Goal: Transaction & Acquisition: Purchase product/service

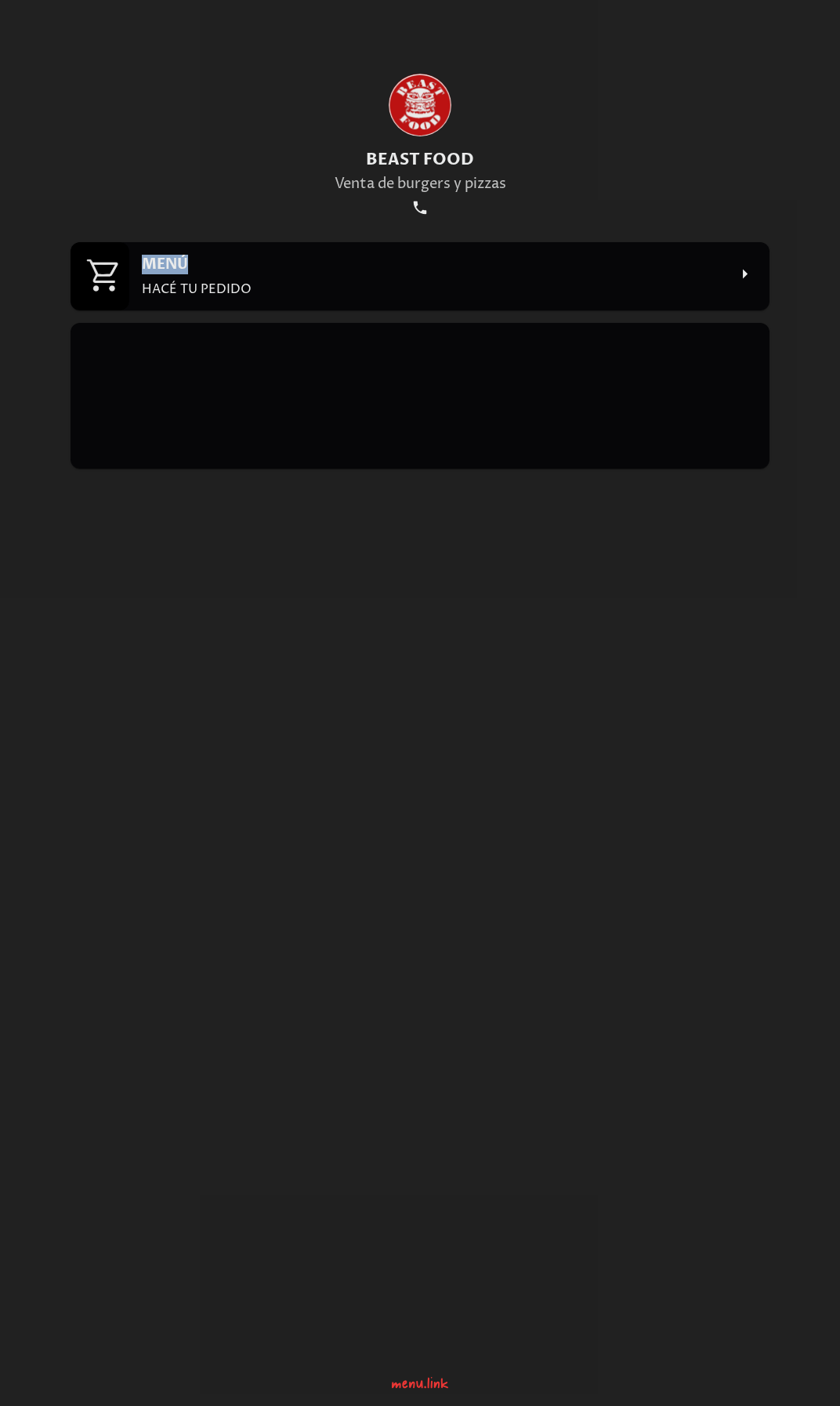
drag, startPoint x: 341, startPoint y: 239, endPoint x: 341, endPoint y: 256, distance: 17.0
click at [341, 256] on div "BEAST FOOD Venta de burgers y pizzas MENÚ HACÉ TU PEDIDO" at bounding box center [420, 676] width 737 height 1353
drag, startPoint x: 341, startPoint y: 256, endPoint x: 400, endPoint y: 275, distance: 62.0
click at [400, 275] on div "MENÚ HACÉ TU PEDIDO" at bounding box center [434, 276] width 586 height 44
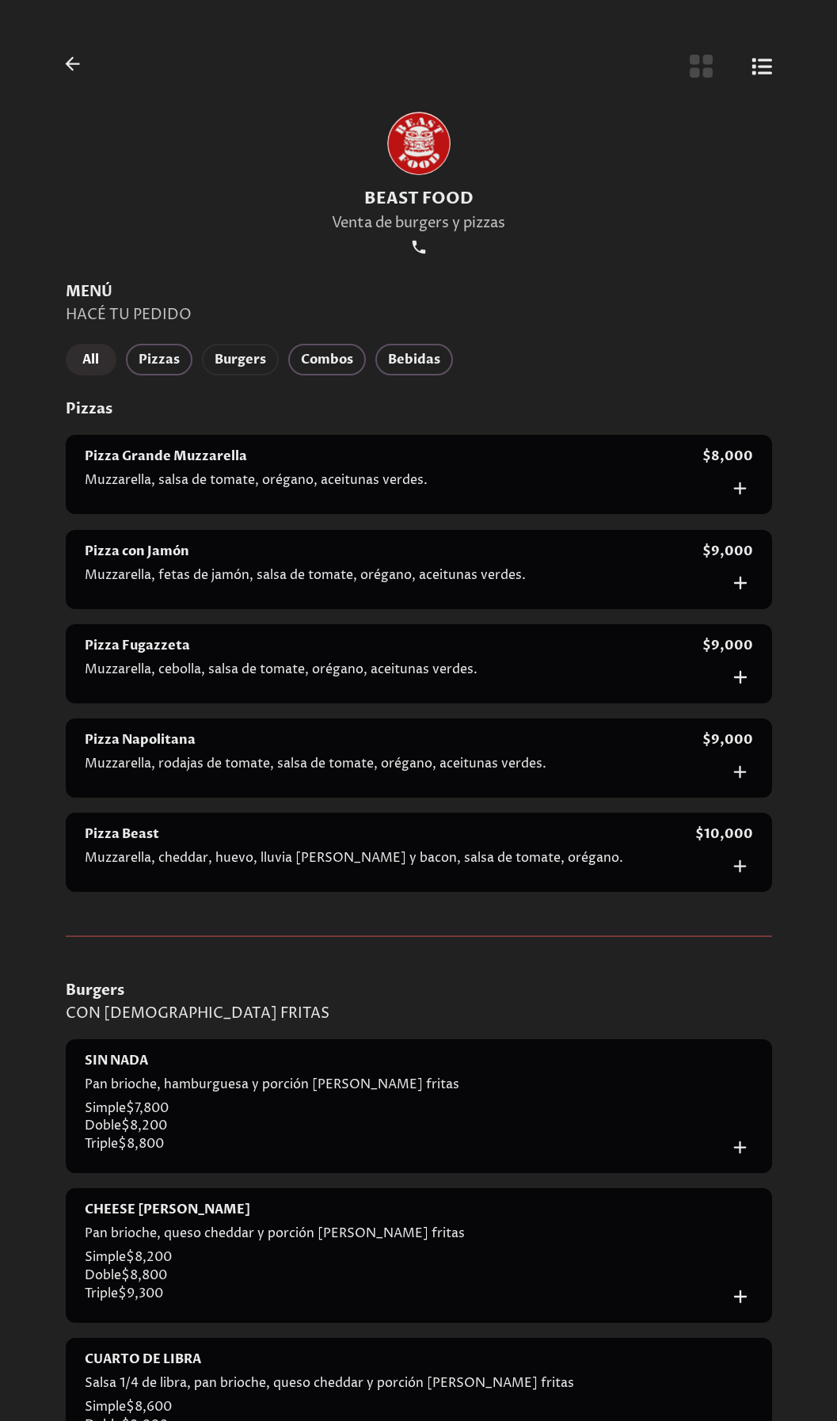
click at [234, 358] on span "Burgers" at bounding box center [240, 360] width 51 height 22
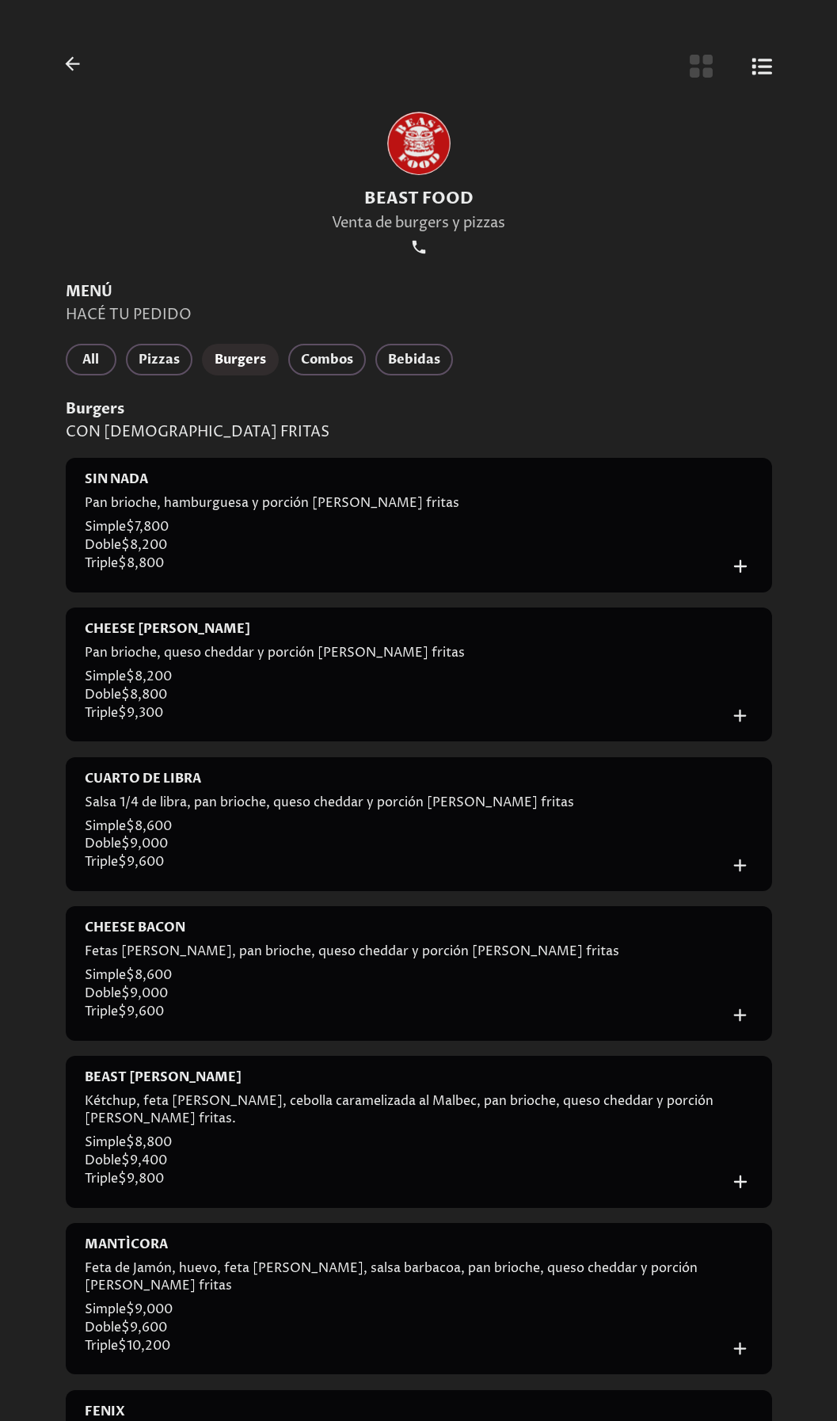
click at [692, 73] on icon "Botón de vista de cuadrícula" at bounding box center [701, 66] width 23 height 23
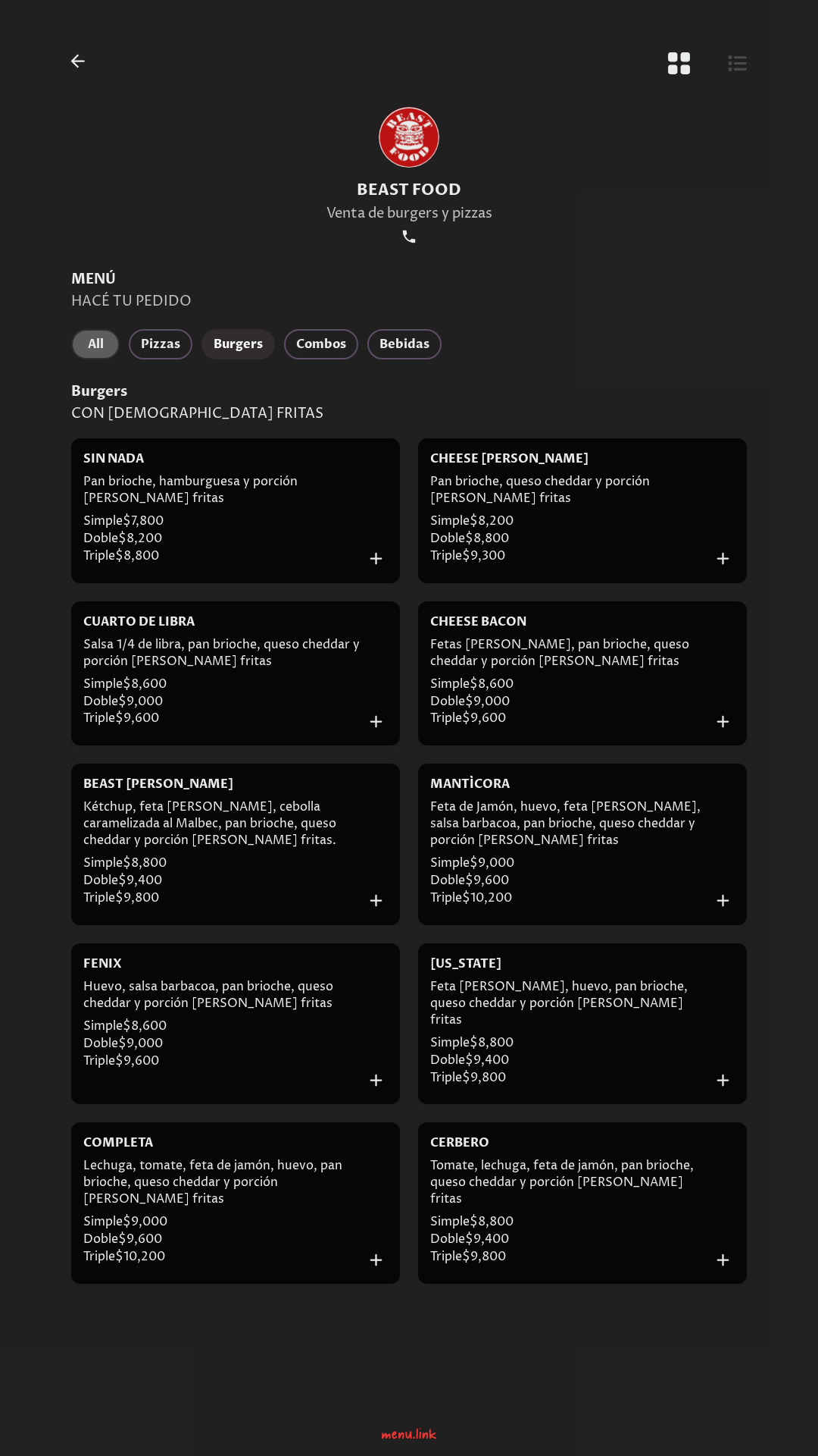
click at [97, 345] on span "All" at bounding box center [95, 345] width 24 height 21
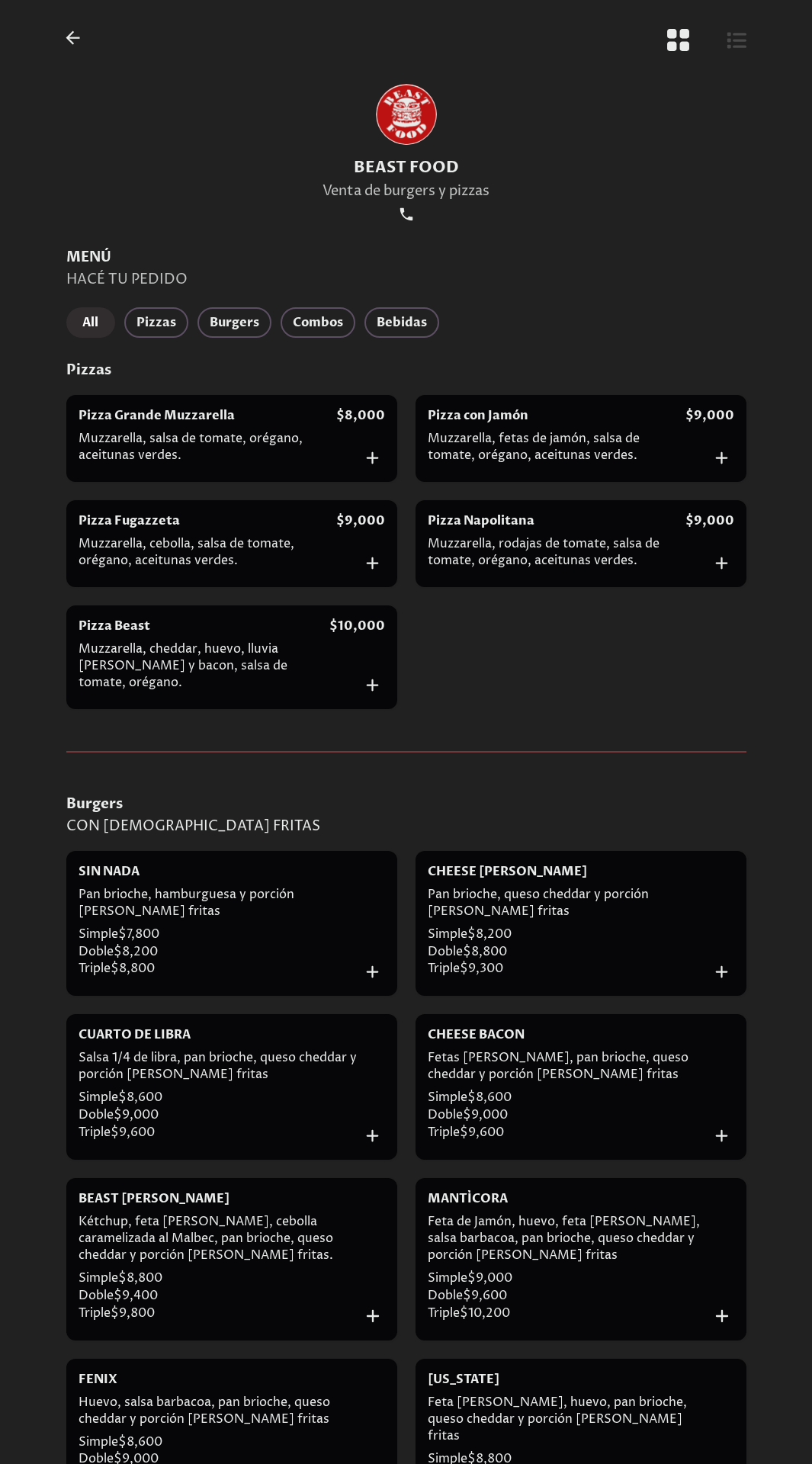
scroll to position [21, 0]
click at [216, 317] on span "Burgers" at bounding box center [234, 324] width 49 height 21
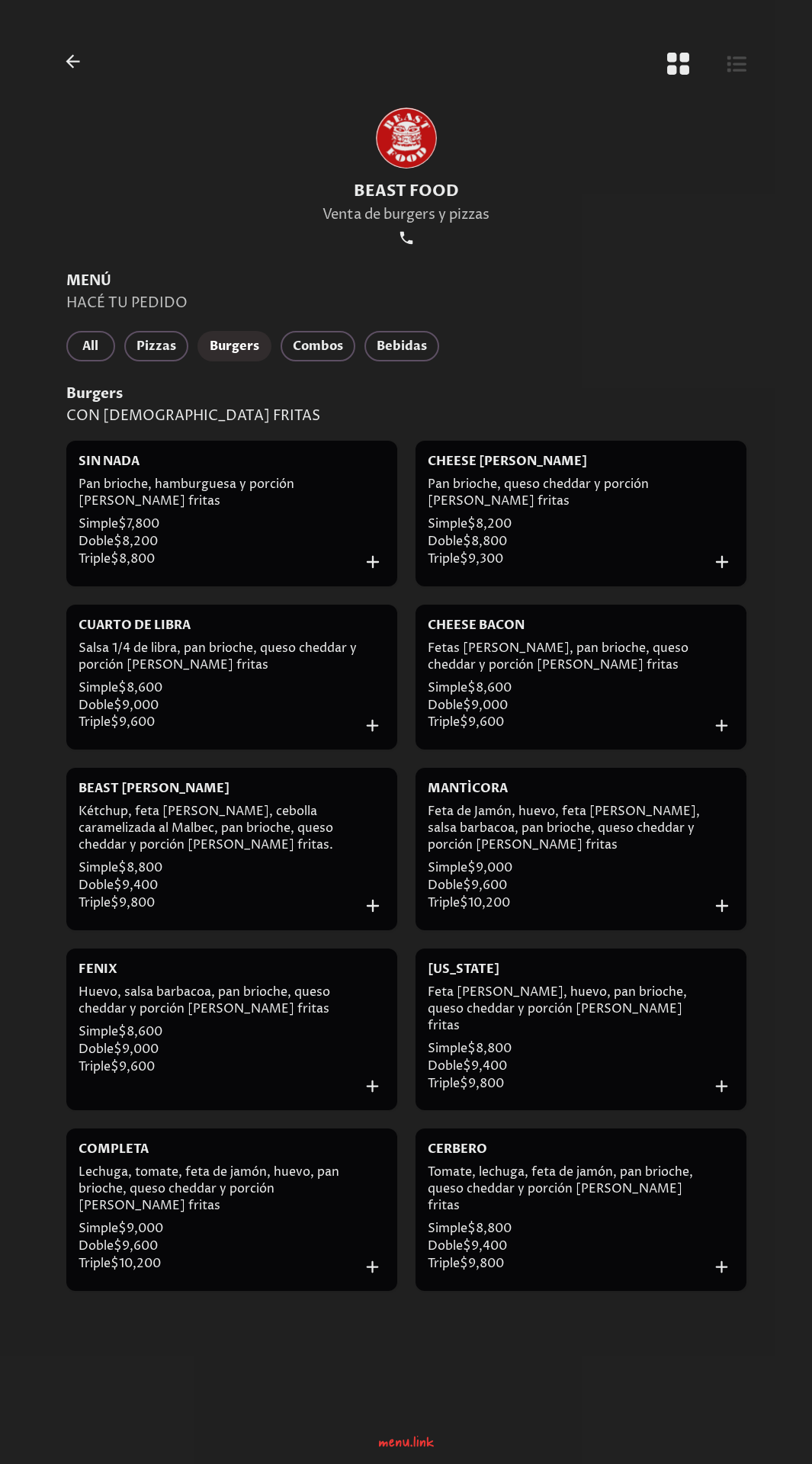
scroll to position [0, 0]
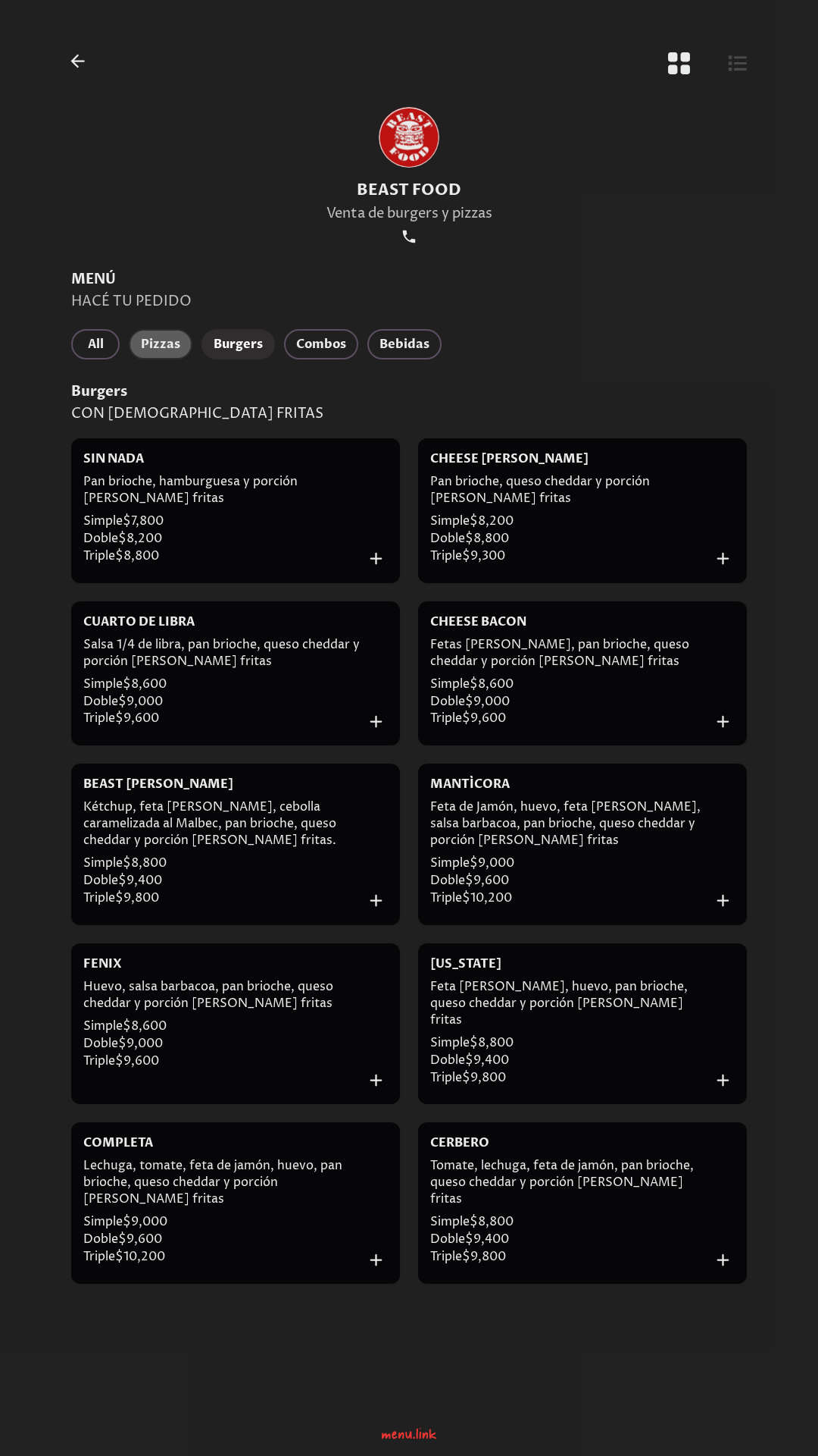
click at [164, 335] on span "Pizzas" at bounding box center [160, 345] width 39 height 21
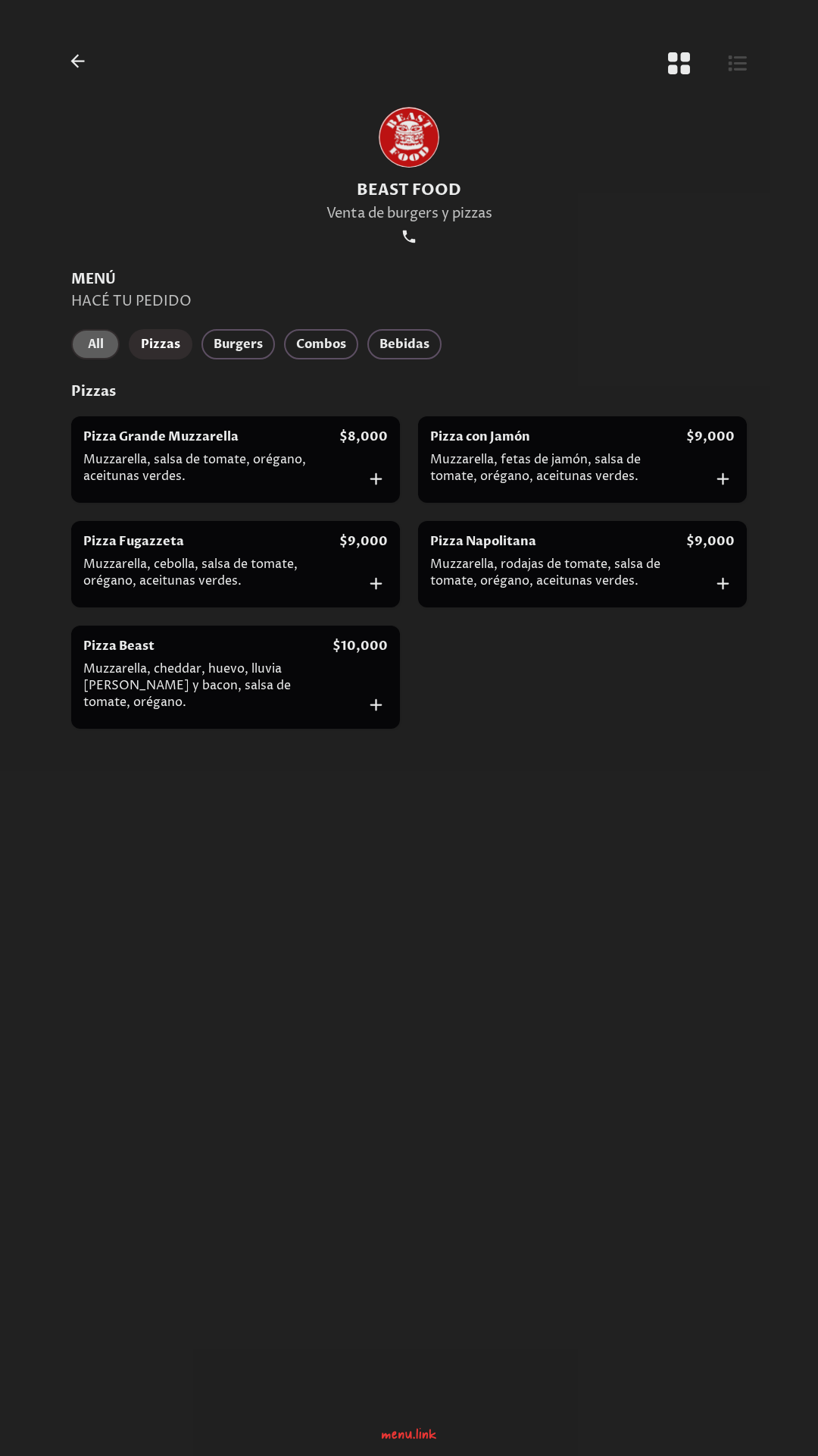
click at [90, 344] on span "All" at bounding box center [95, 345] width 24 height 21
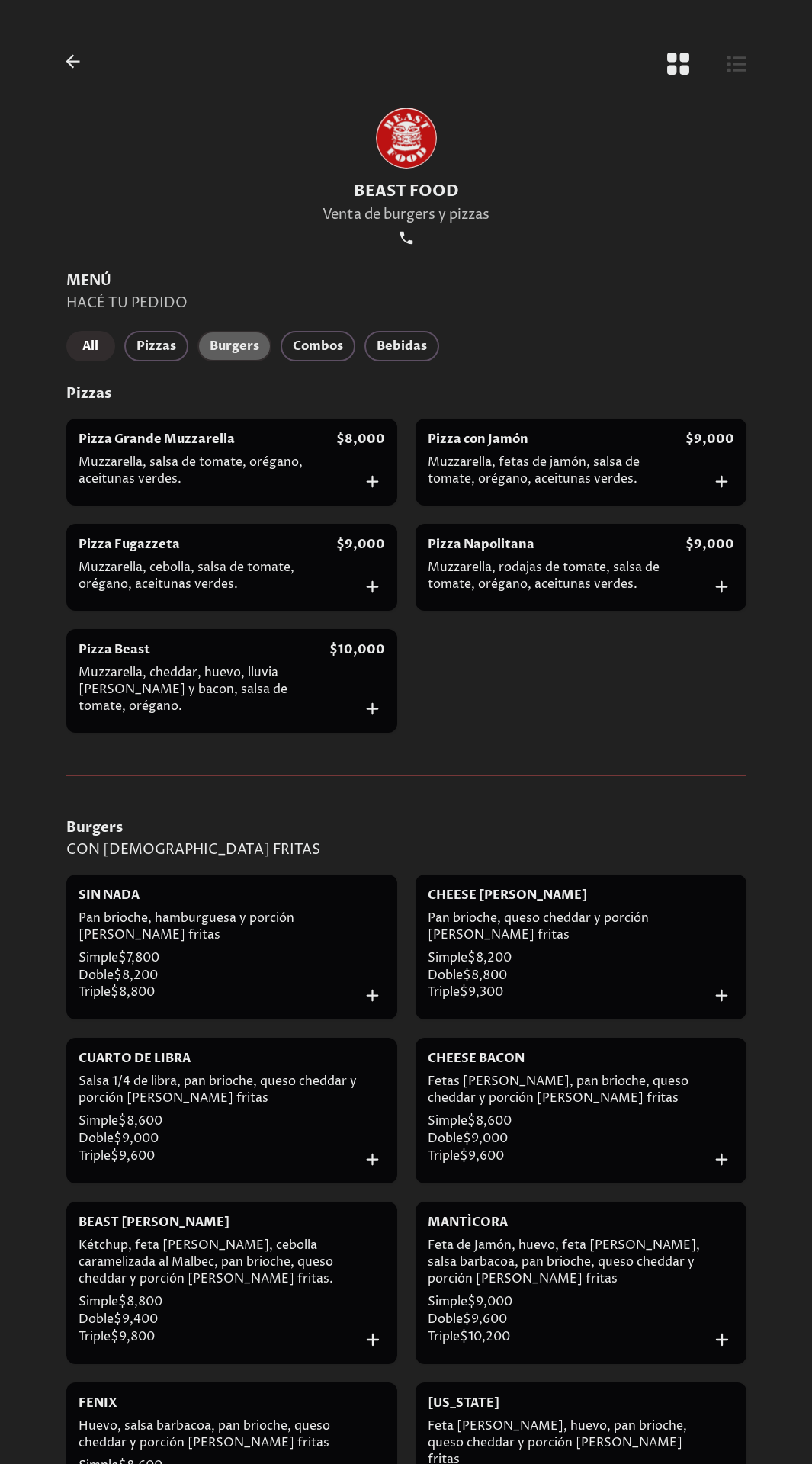
click at [241, 343] on span "Burgers" at bounding box center [234, 347] width 49 height 21
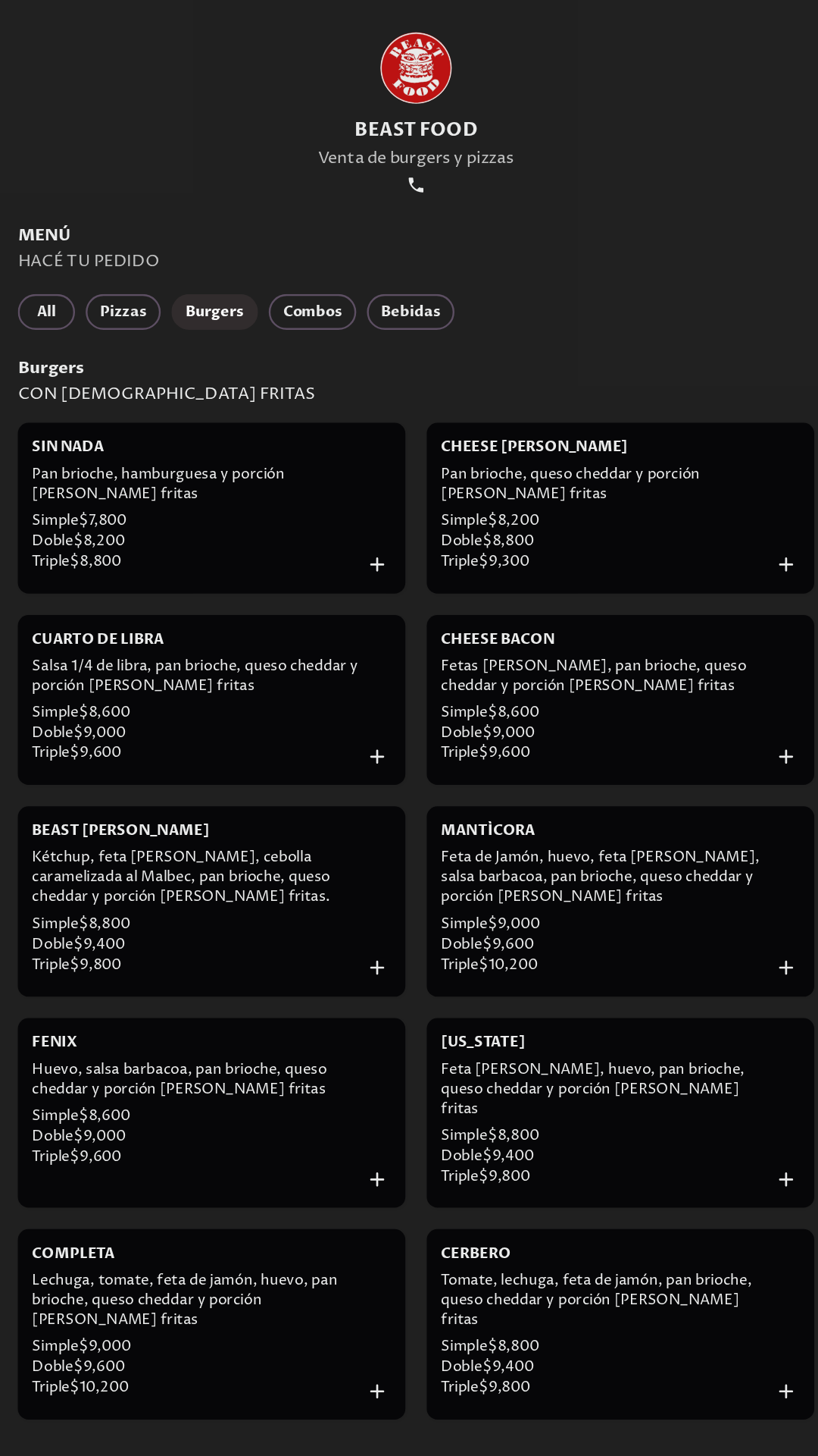
click at [368, 450] on div at bounding box center [376, 511] width 24 height 121
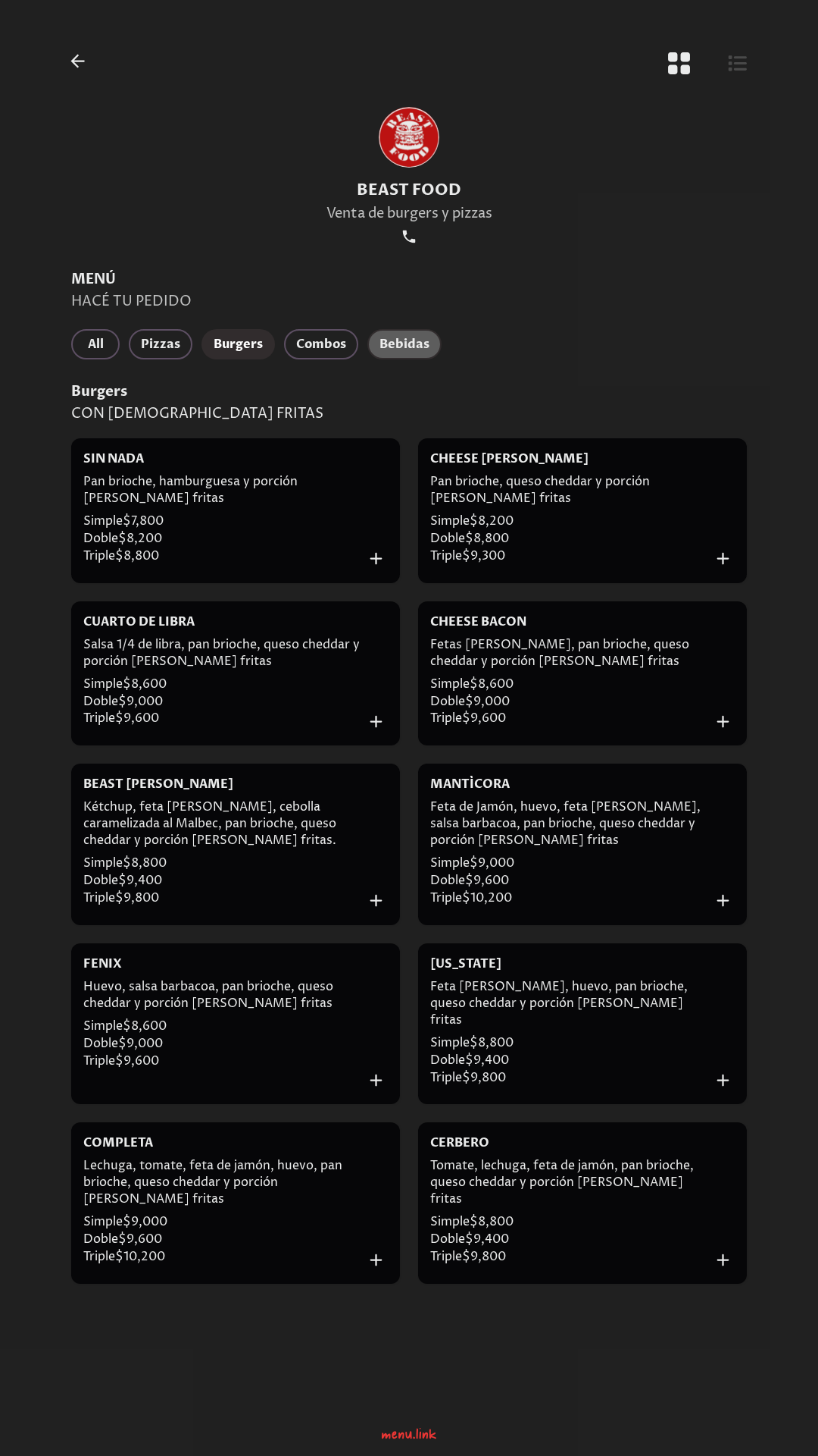
click at [399, 356] on button "Bebidas" at bounding box center [405, 345] width 75 height 31
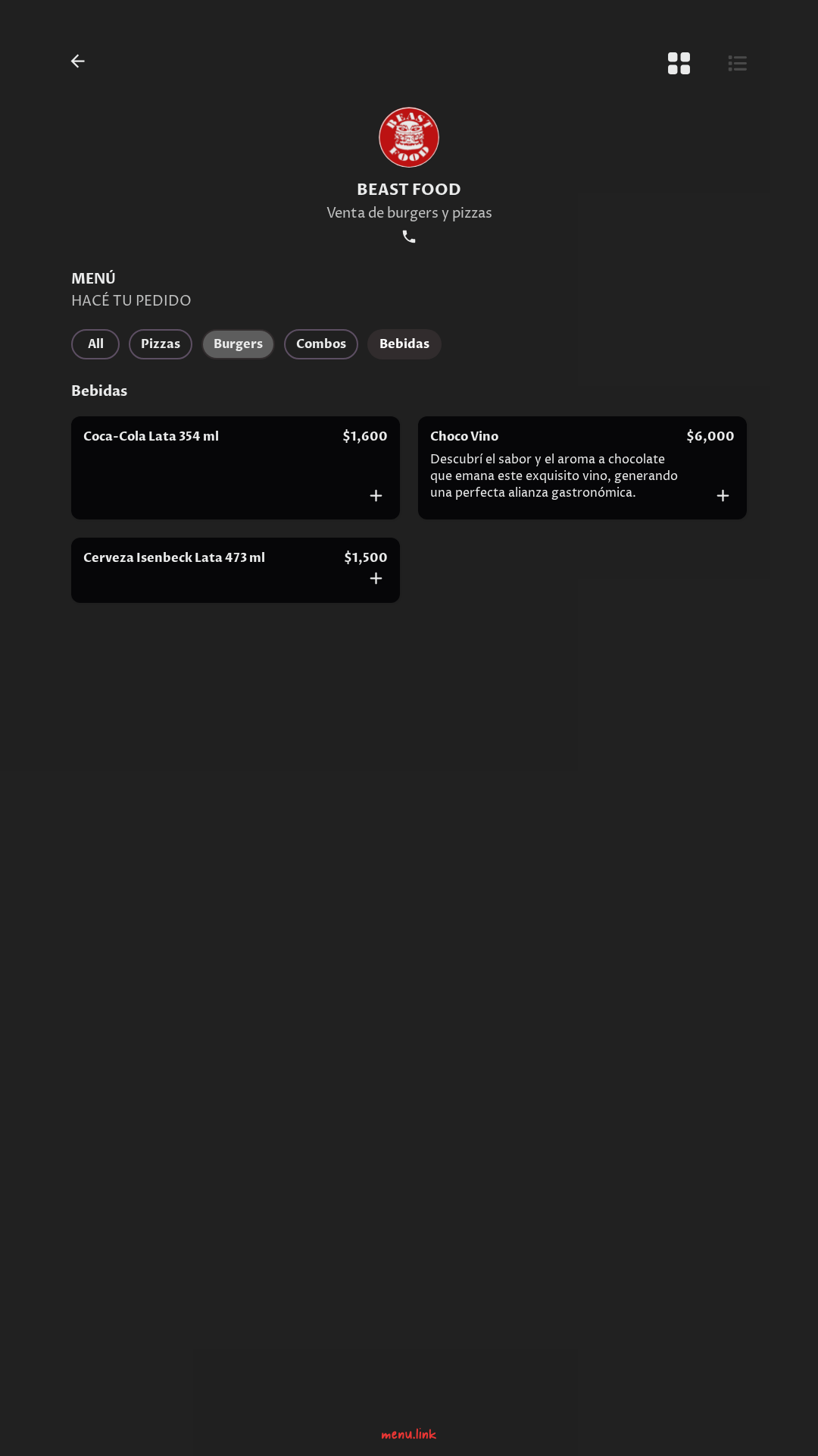
click at [236, 338] on span "Burgers" at bounding box center [237, 345] width 49 height 21
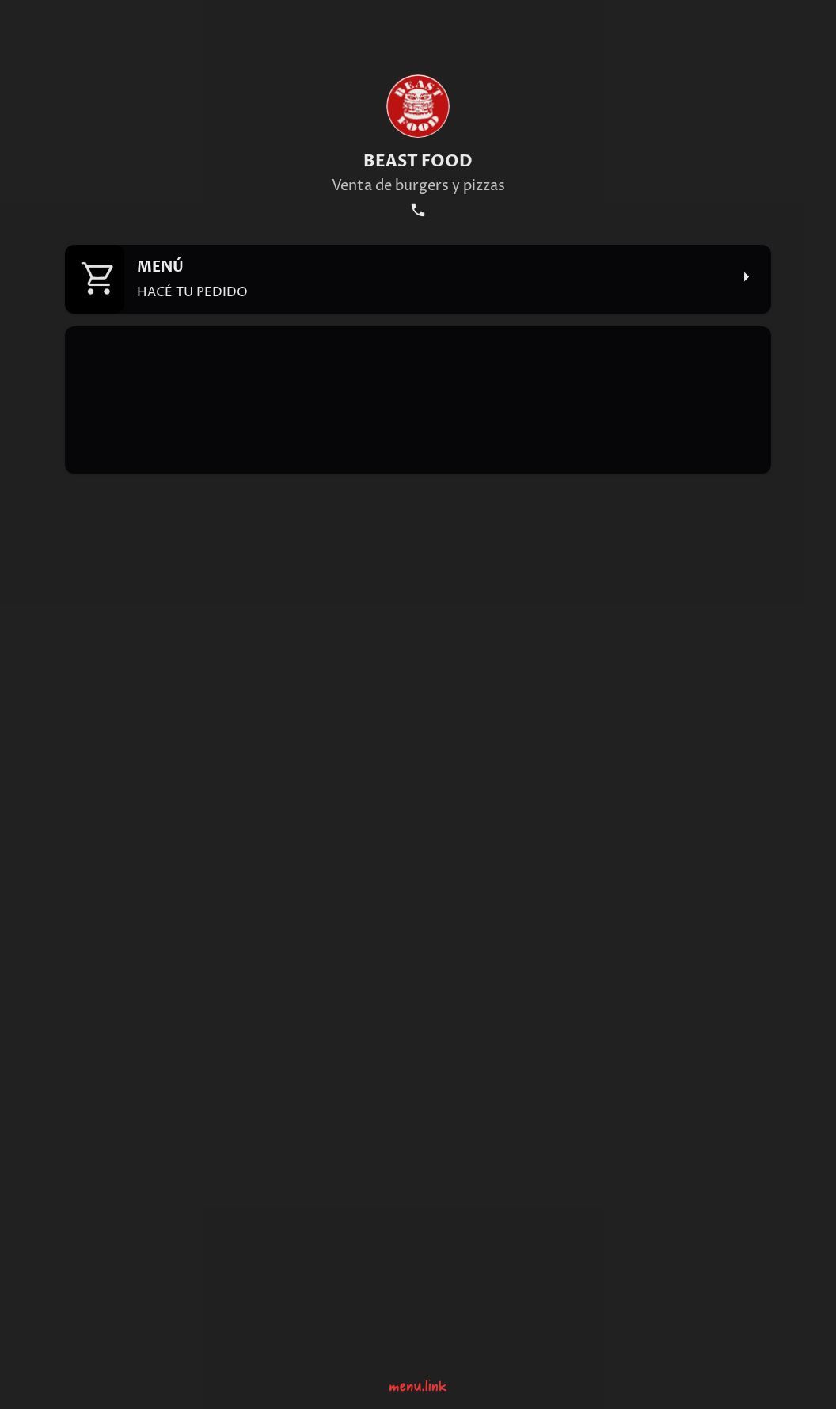
click at [499, 277] on div "MENÚ HACÉ TU PEDIDO" at bounding box center [433, 279] width 592 height 44
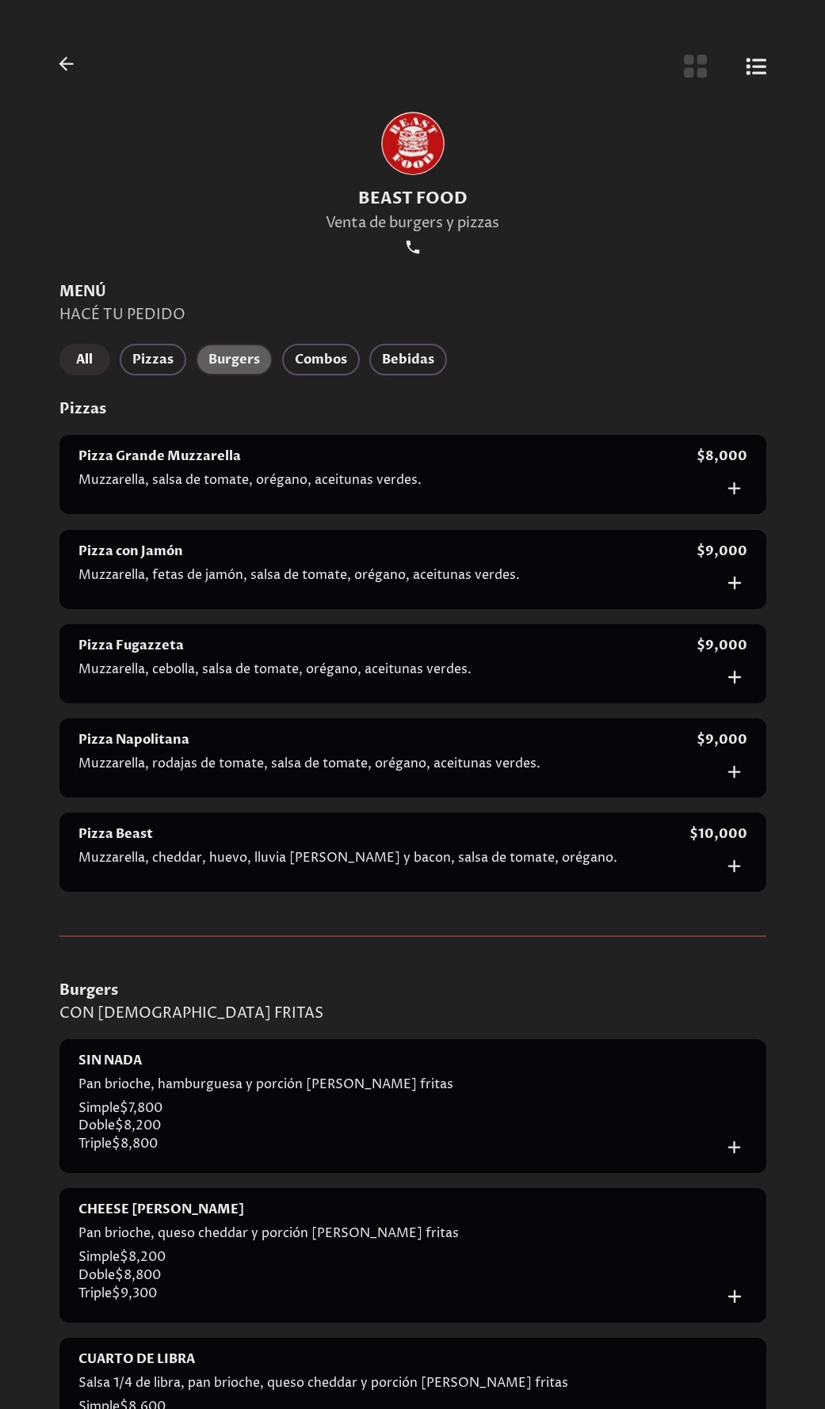
click at [224, 365] on span "Burgers" at bounding box center [233, 360] width 51 height 22
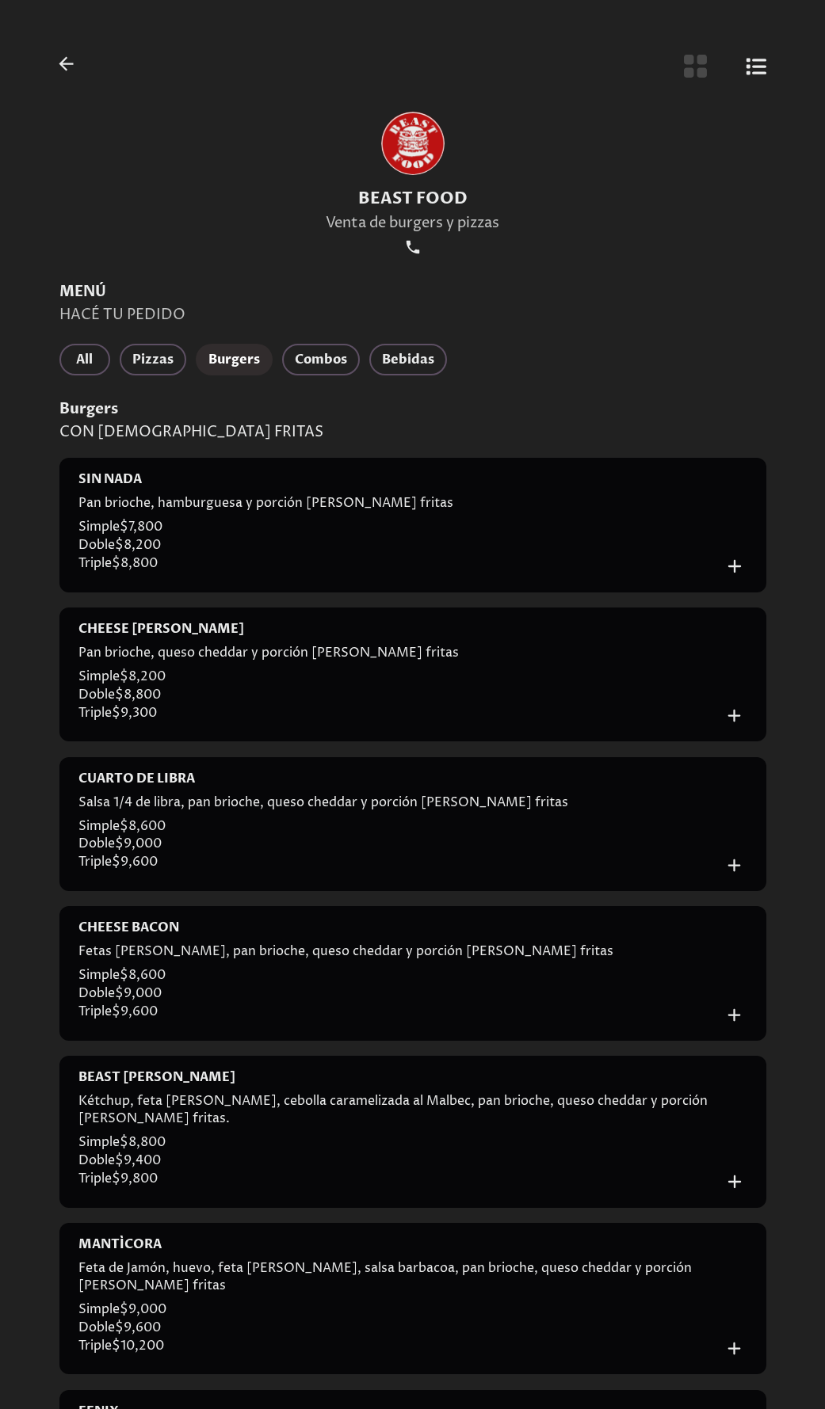
click at [694, 82] on header "BEAST FOOD Venta de burgers y pizzas" at bounding box center [412, 166] width 745 height 231
click at [692, 79] on icon "Botón de vista de cuadrícula" at bounding box center [695, 66] width 26 height 26
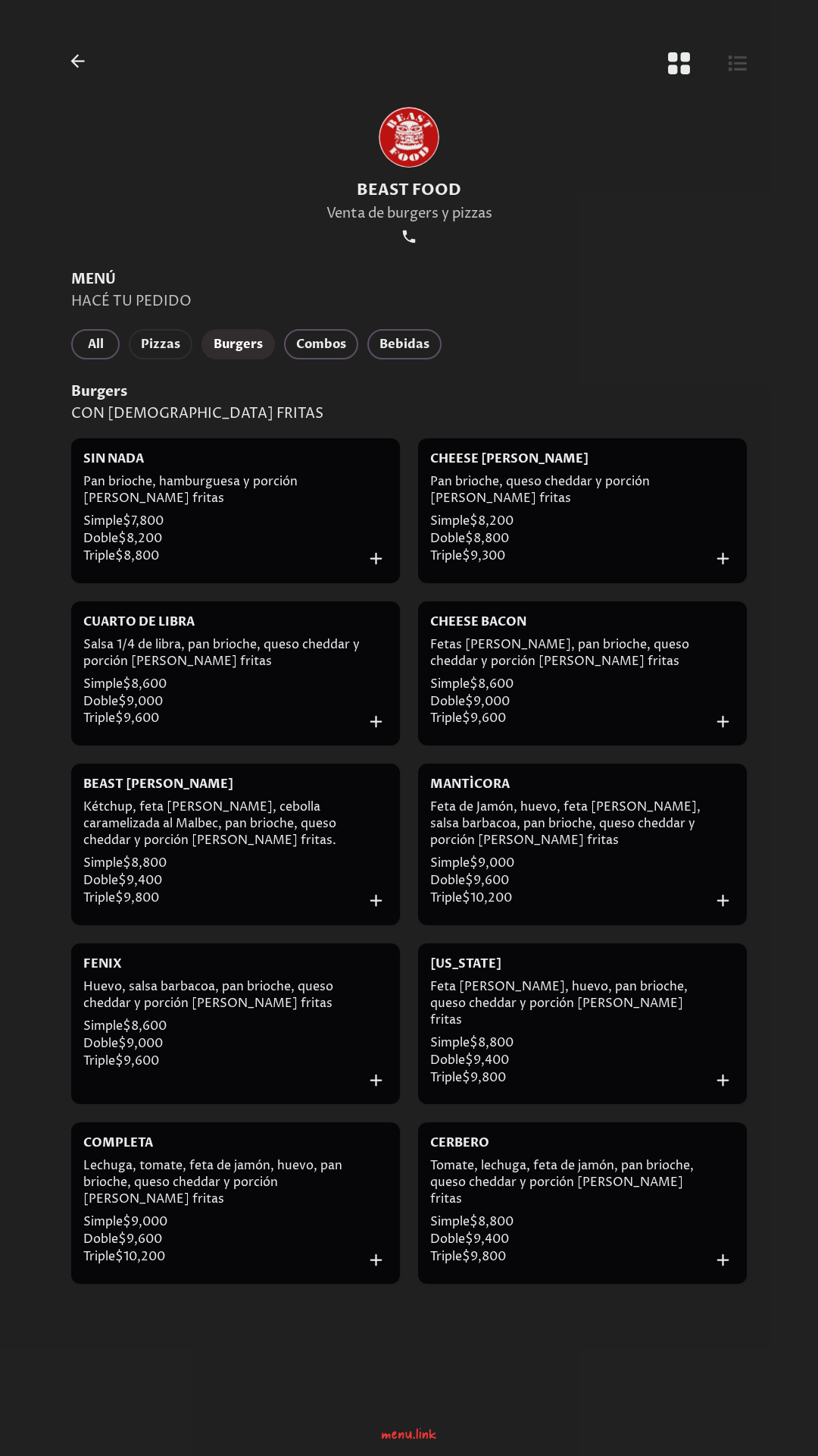
click at [163, 347] on span "Pizzas" at bounding box center [160, 345] width 39 height 21
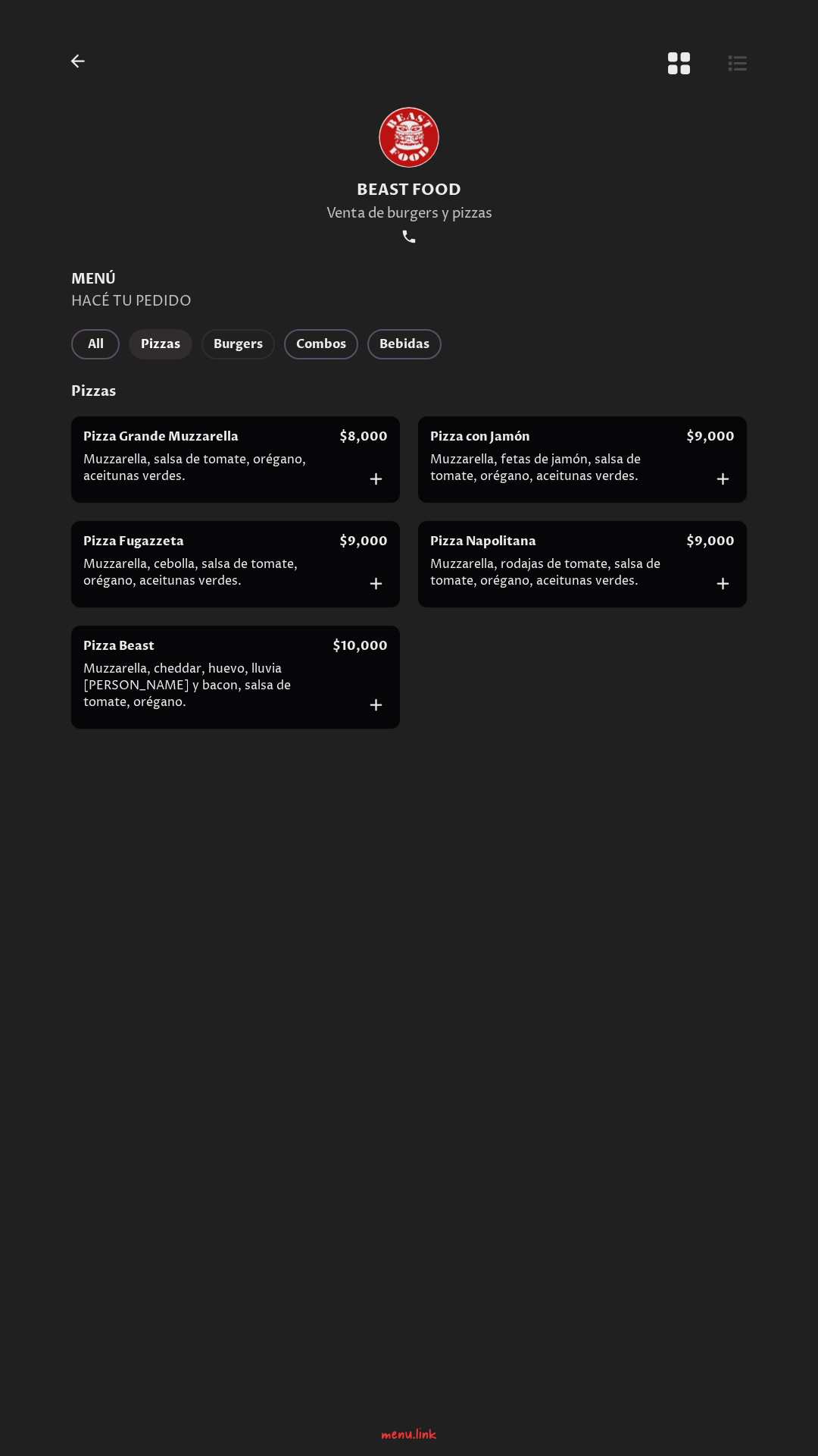
click at [210, 345] on button "Burgers" at bounding box center [238, 345] width 74 height 31
